Goal: Task Accomplishment & Management: Complete application form

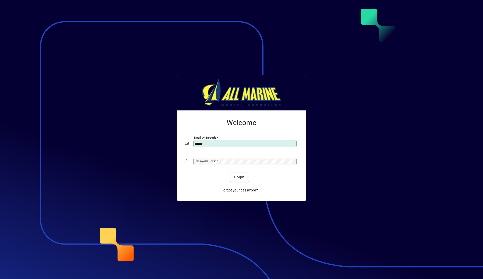
type input "*******"
click at [215, 143] on input "*******" at bounding box center [246, 143] width 102 height 4
